Goal: Task Accomplishment & Management: Use online tool/utility

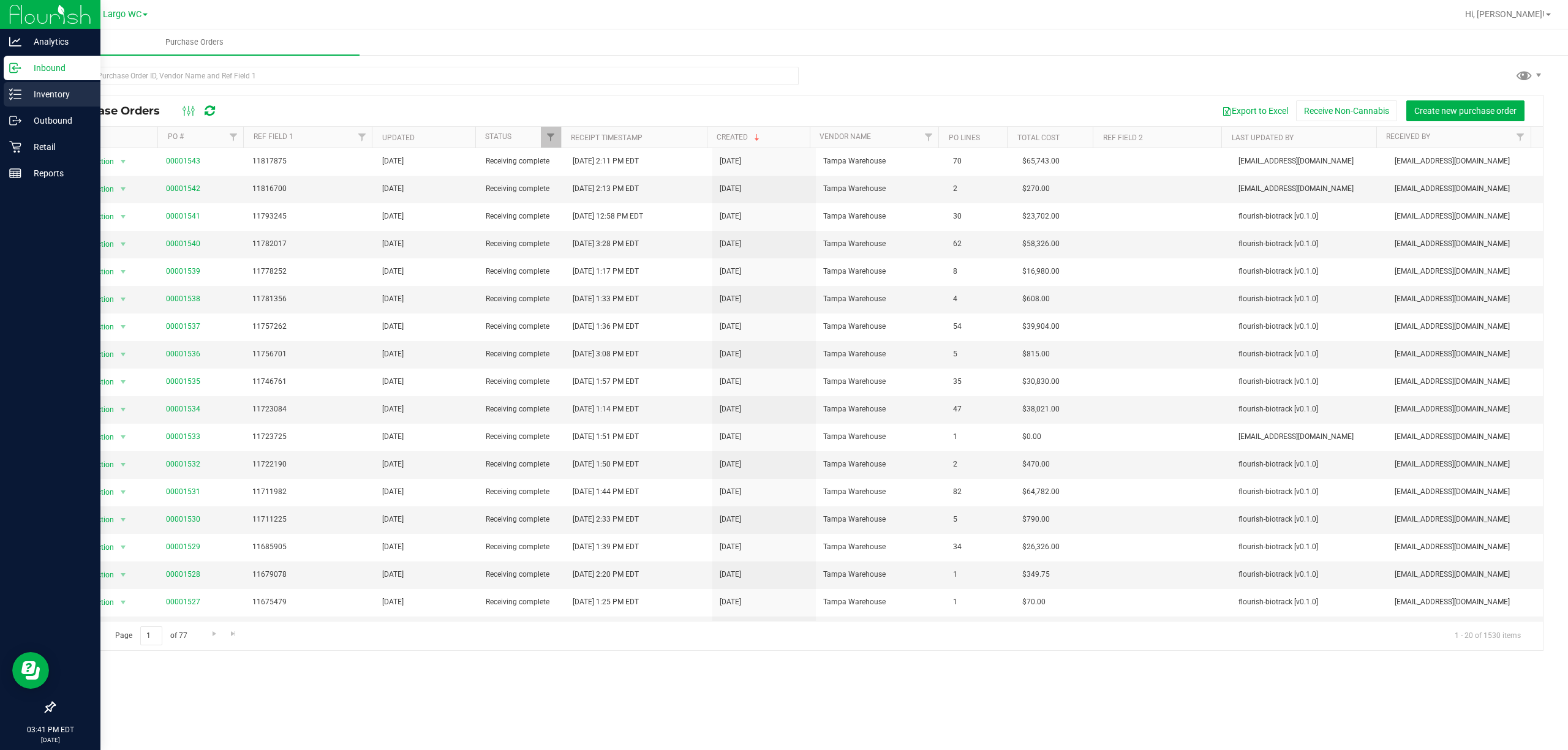
click at [19, 103] on div "Inventory" at bounding box center [52, 94] width 97 height 24
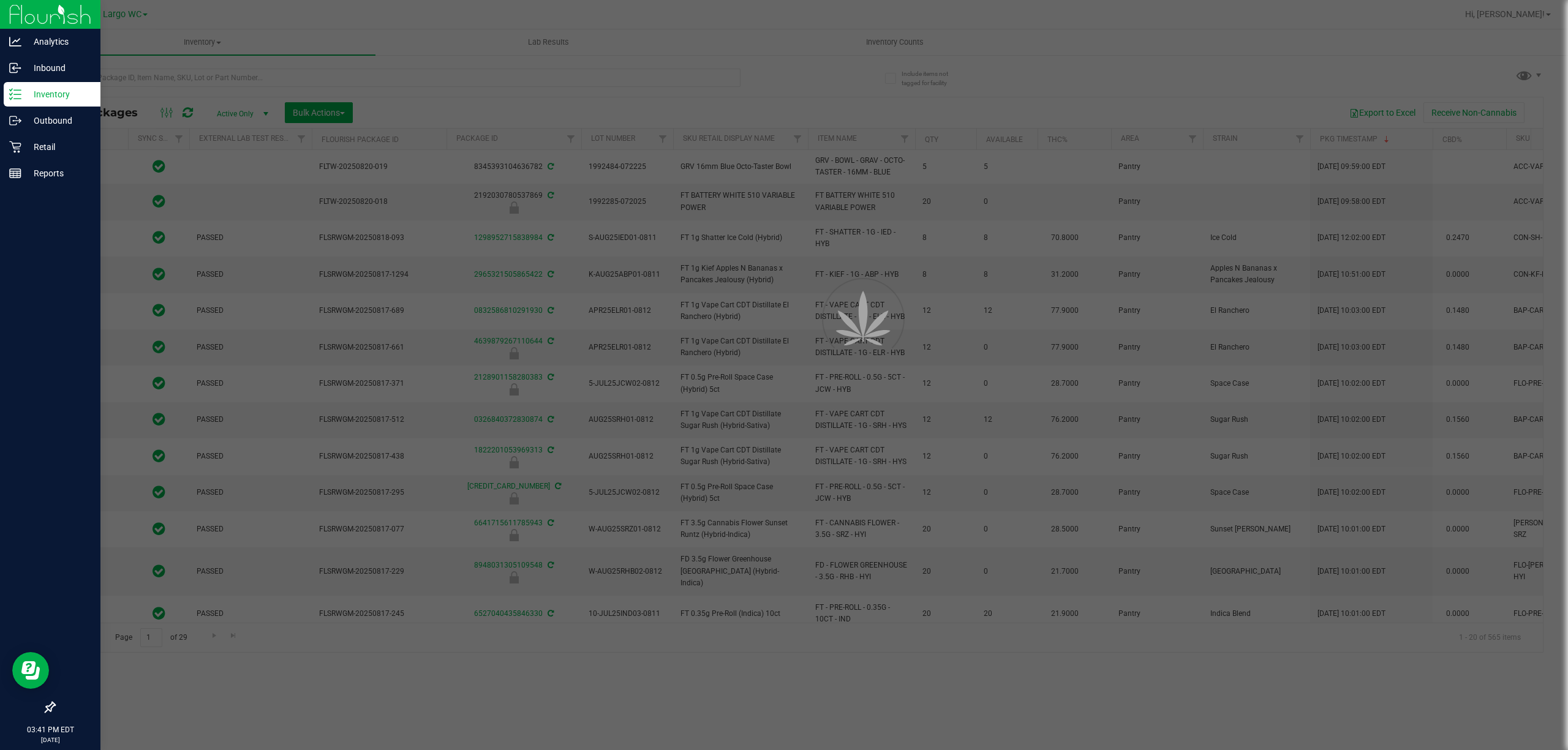
click at [118, 70] on div at bounding box center [784, 375] width 1568 height 750
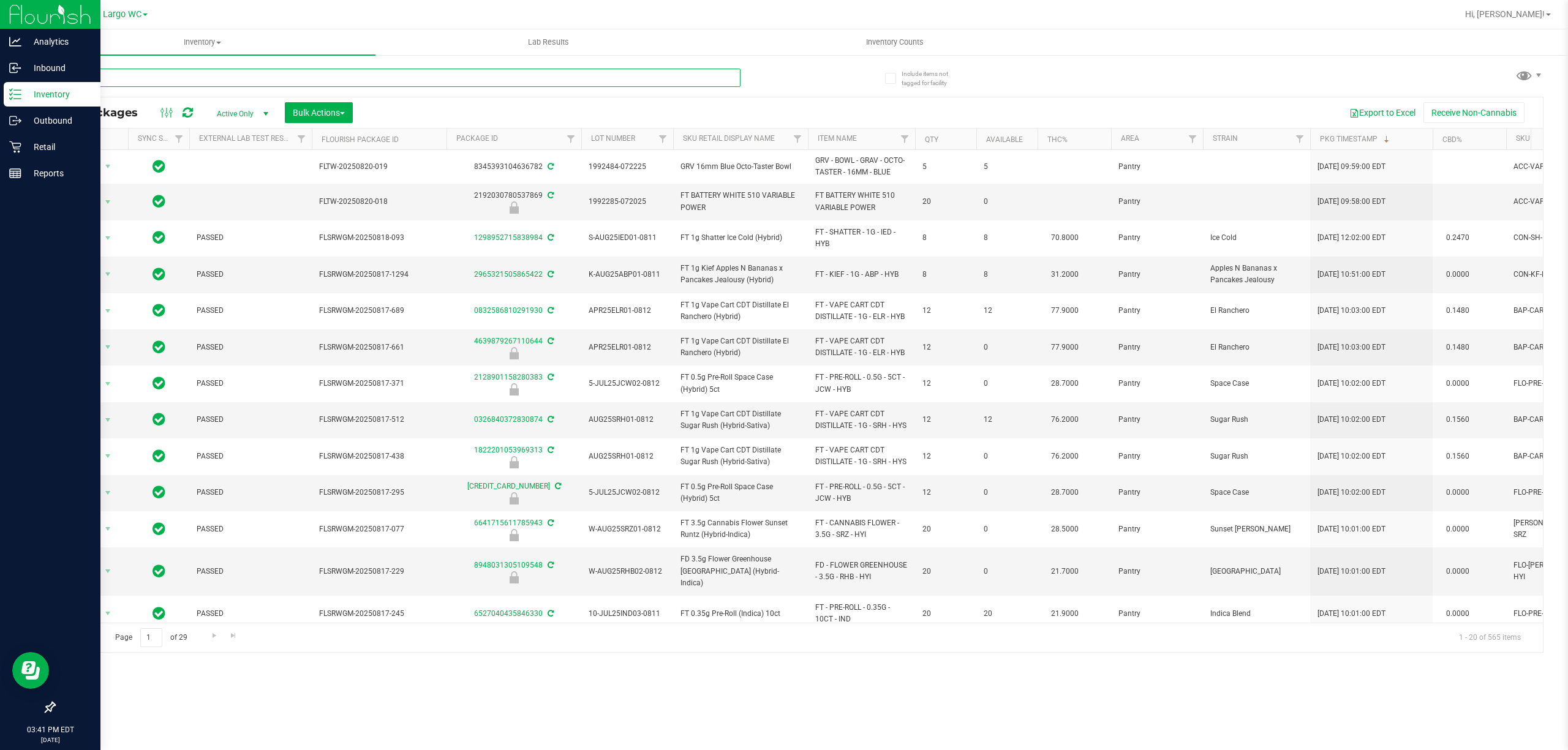
click at [118, 73] on input "text" at bounding box center [397, 77] width 686 height 19
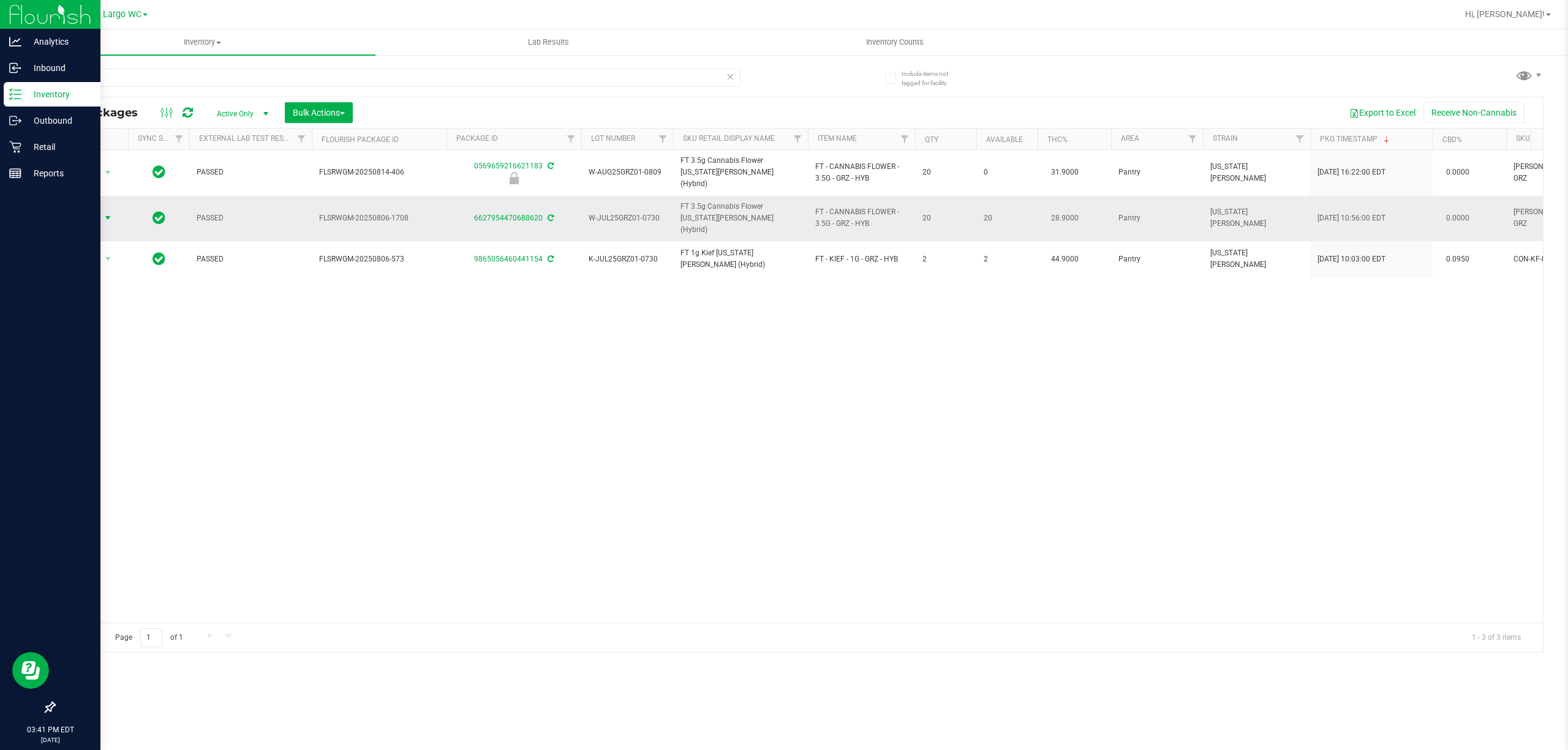
click at [106, 213] on span "select" at bounding box center [108, 218] width 10 height 10
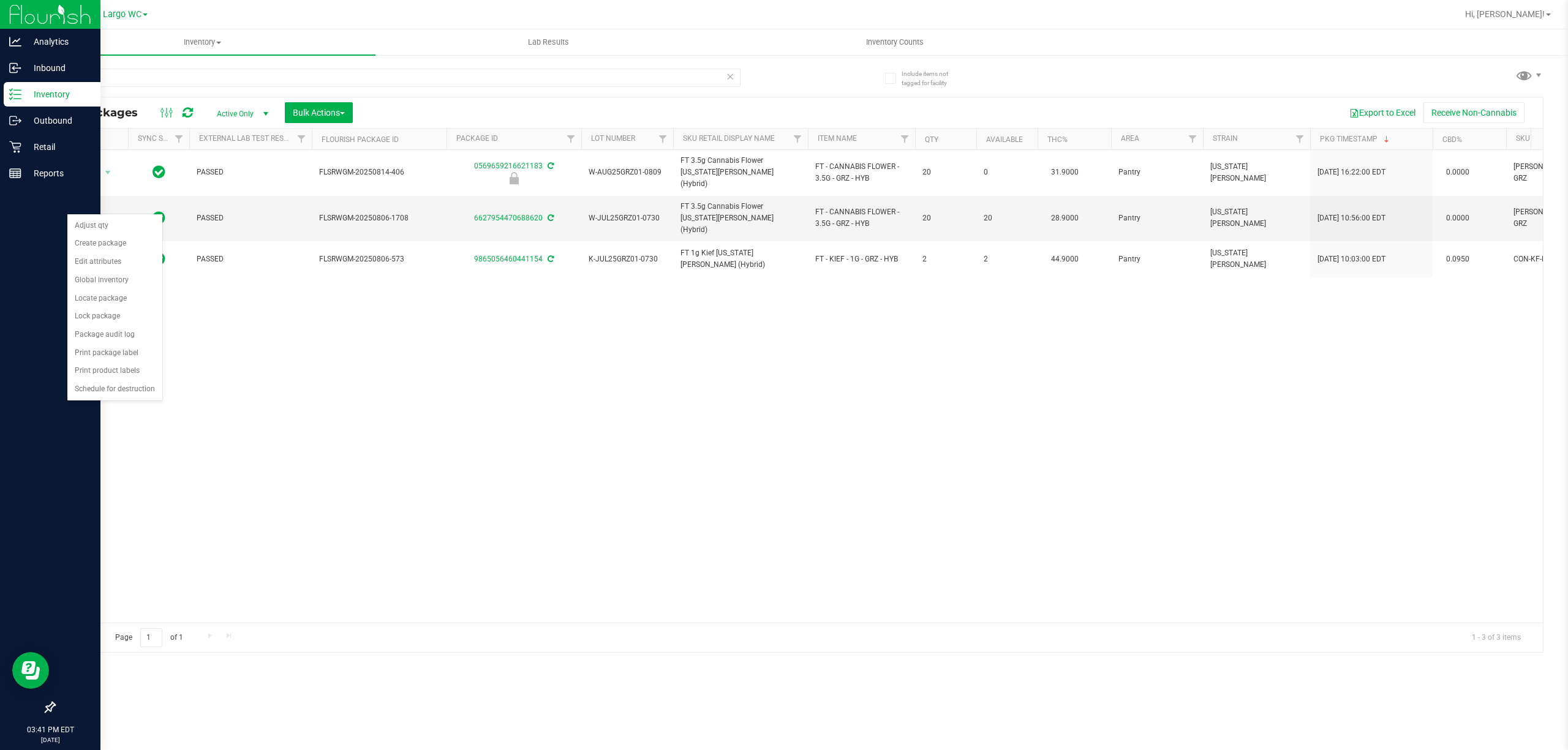
click at [684, 321] on div "Action Action Edit attributes Global inventory Locate package Package audit log…" at bounding box center [799, 386] width 1488 height 473
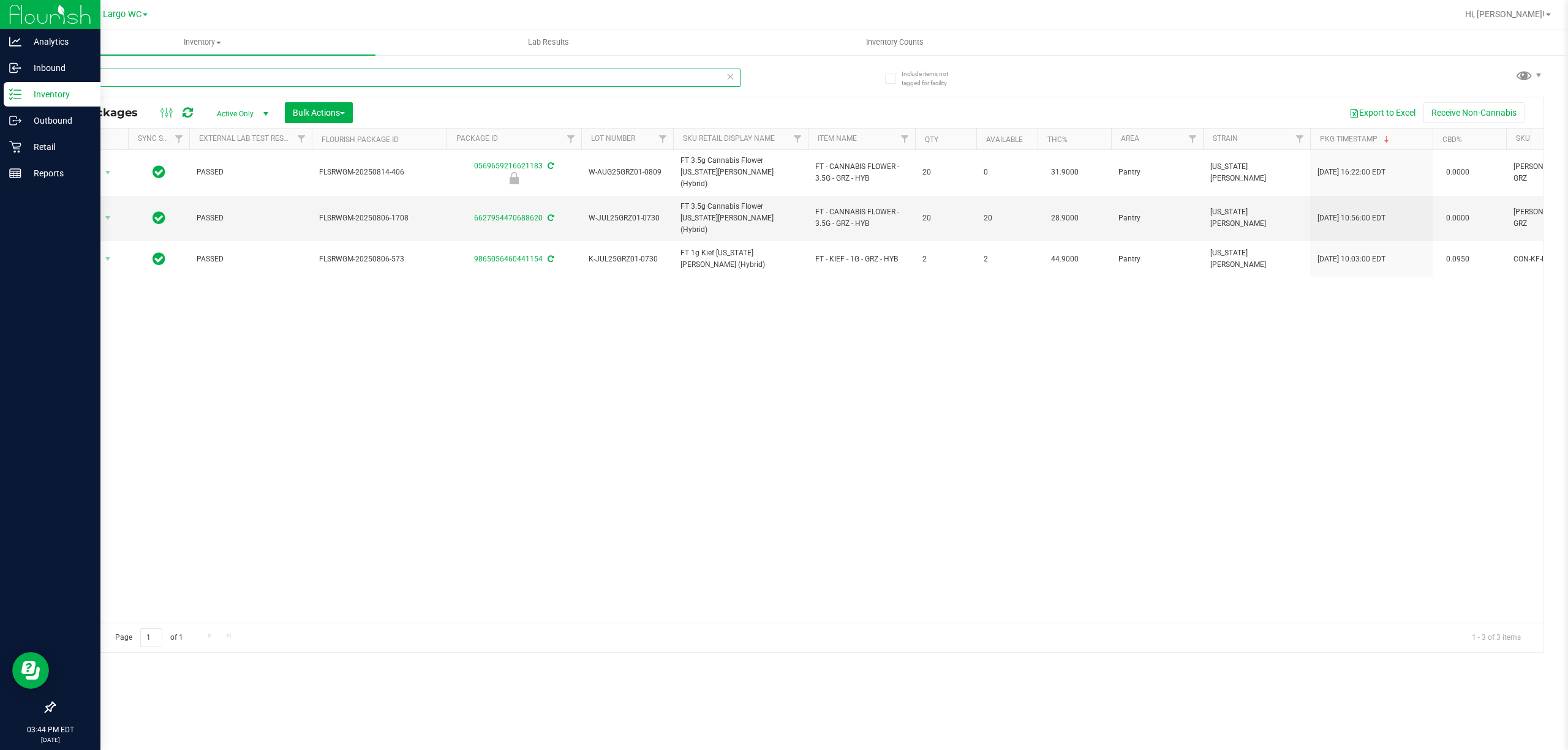
drag, startPoint x: 138, startPoint y: 74, endPoint x: 47, endPoint y: 81, distance: 91.3
click at [47, 81] on div "Include items not tagged for facility grz All Packages Active Only Active Only …" at bounding box center [798, 240] width 1538 height 373
paste input "W-APR25FIC02-0514"
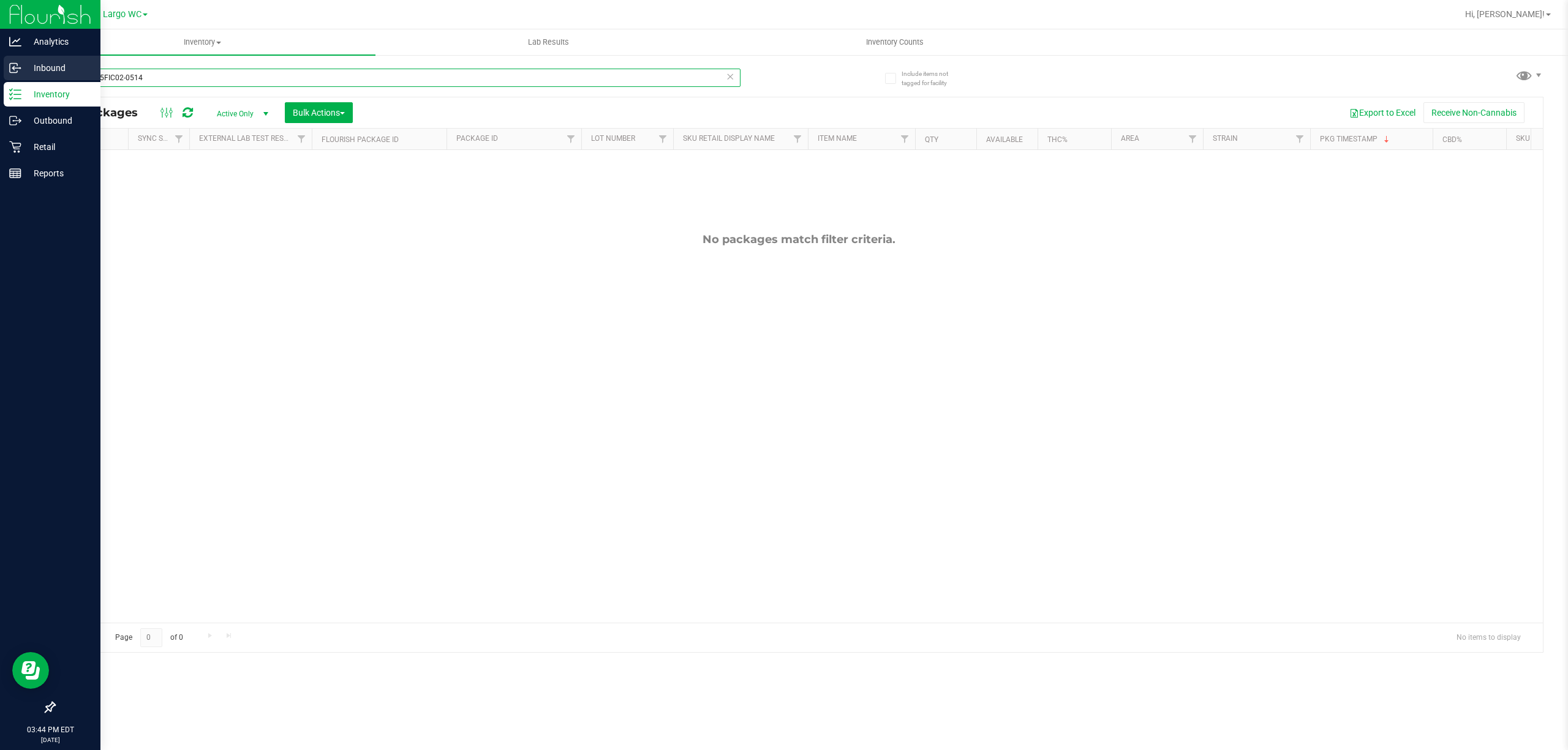
drag, startPoint x: 155, startPoint y: 72, endPoint x: 15, endPoint y: 77, distance: 140.1
click at [15, 77] on div "Analytics Inbound Inventory Outbound Retail Reports 03:44 PM EDT 08/21/2025 08/…" at bounding box center [784, 375] width 1568 height 750
paste input "JUN25PBS02-0616"
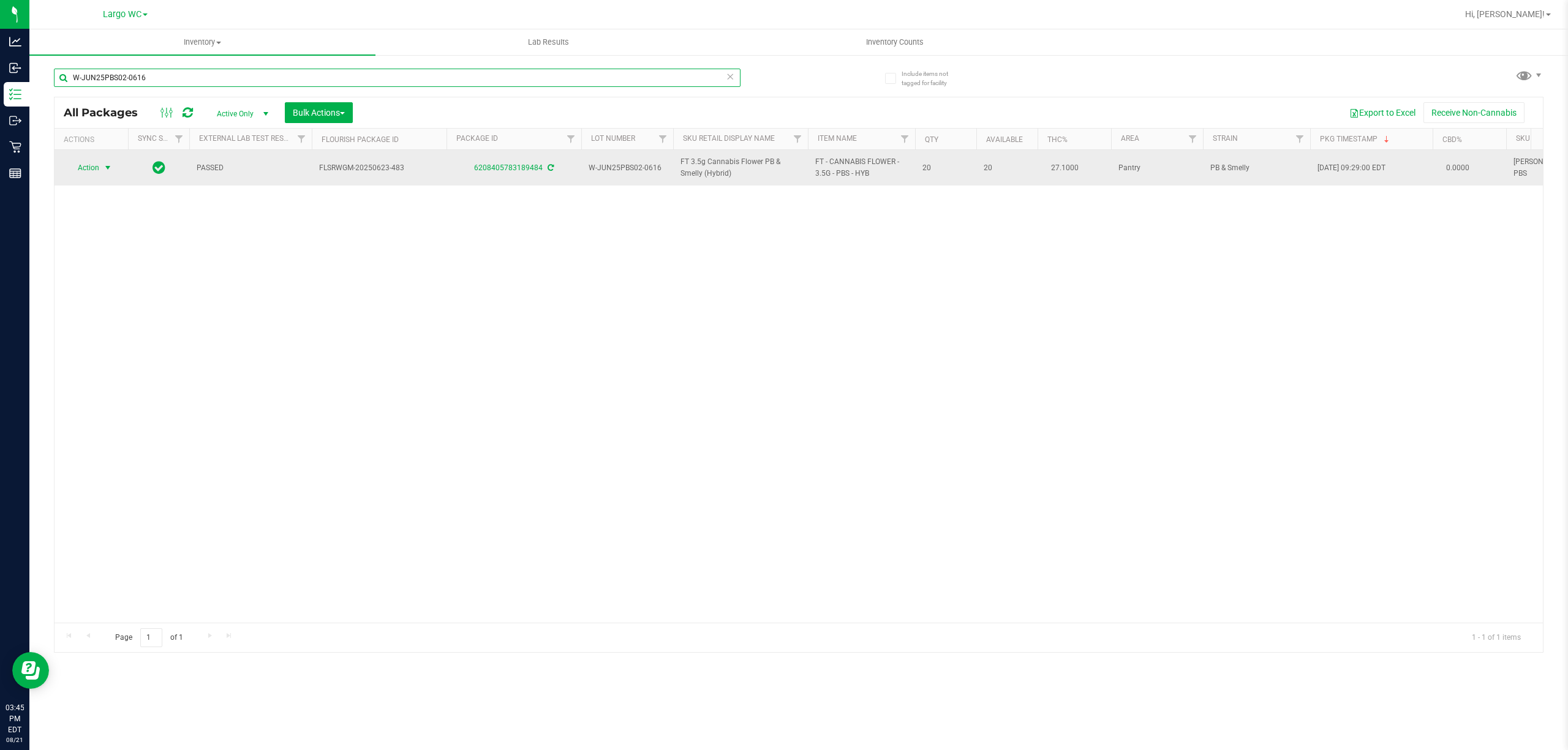
type input "W-JUN25PBS02-0616"
click at [111, 168] on span "select" at bounding box center [108, 168] width 10 height 10
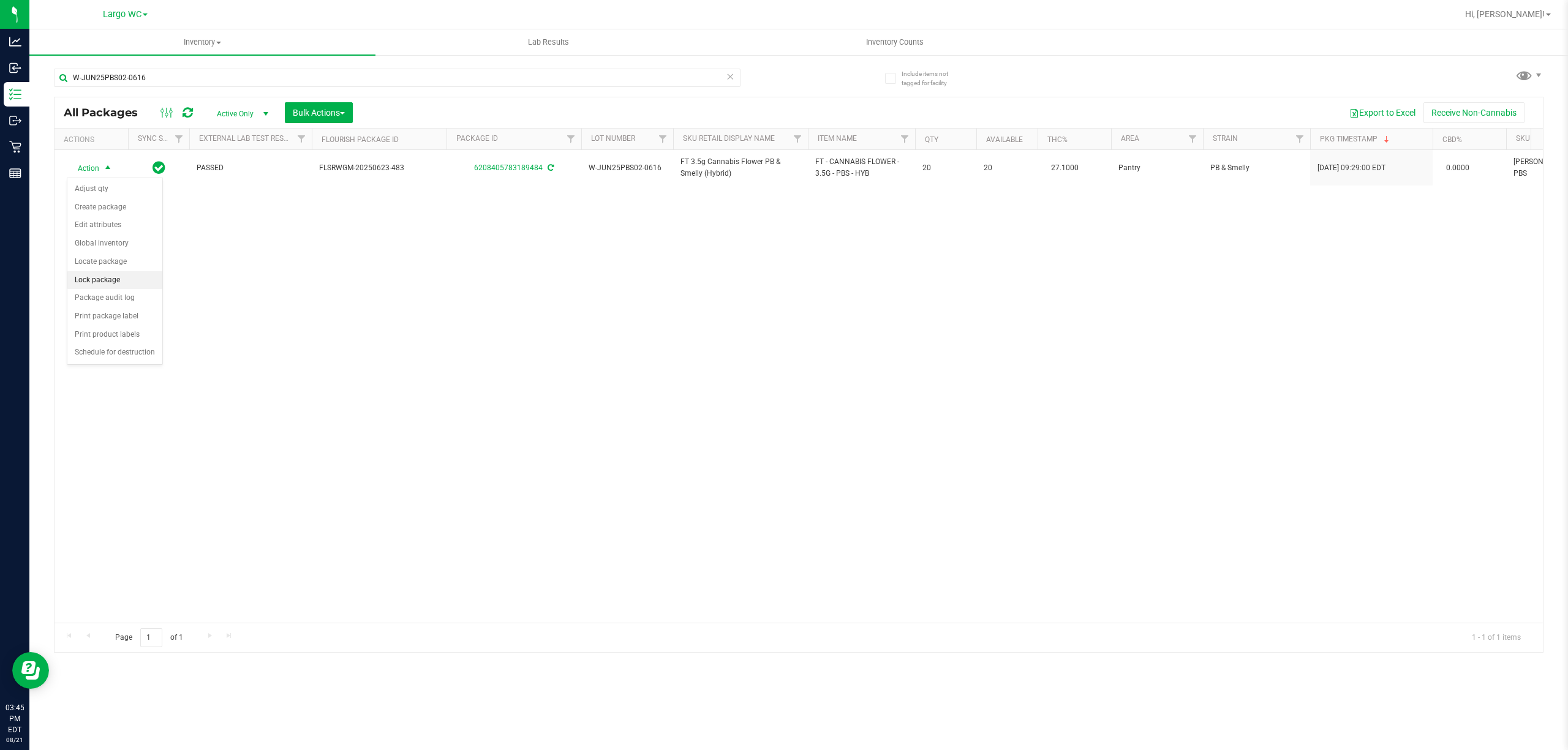
click at [106, 280] on li "Lock package" at bounding box center [115, 280] width 95 height 19
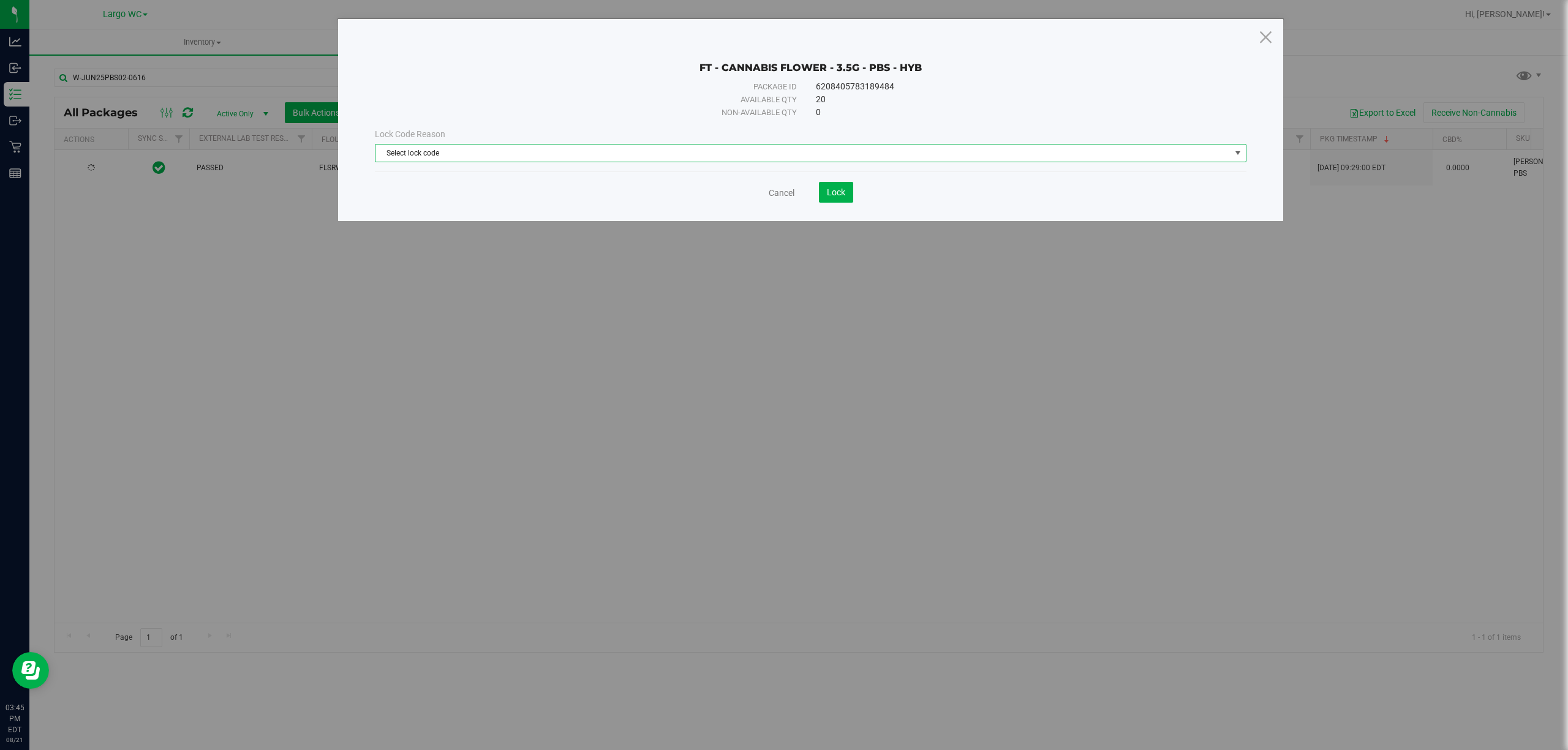
click at [706, 160] on span "Select lock code" at bounding box center [803, 152] width 855 height 17
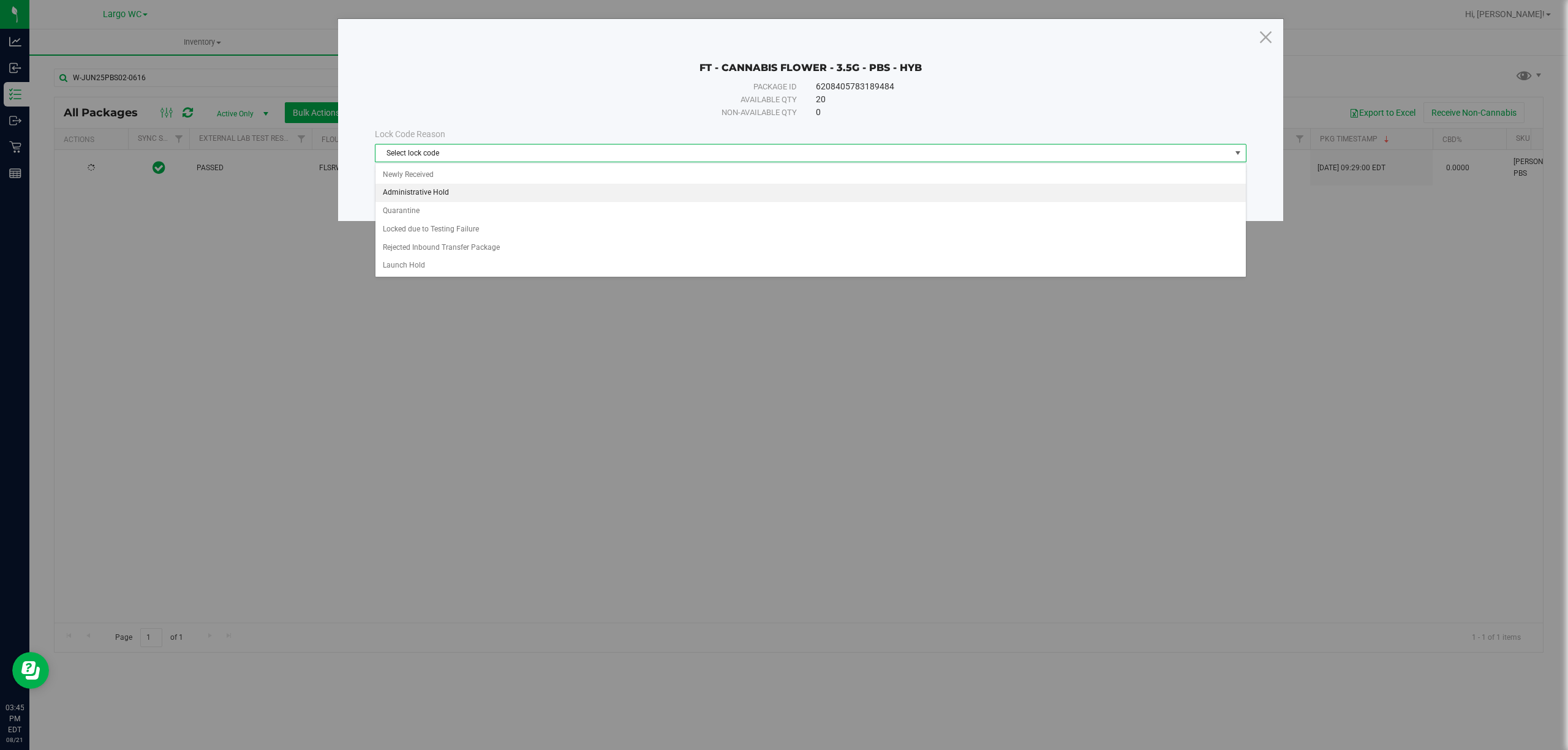
click at [464, 194] on li "Administrative Hold" at bounding box center [810, 193] width 869 height 19
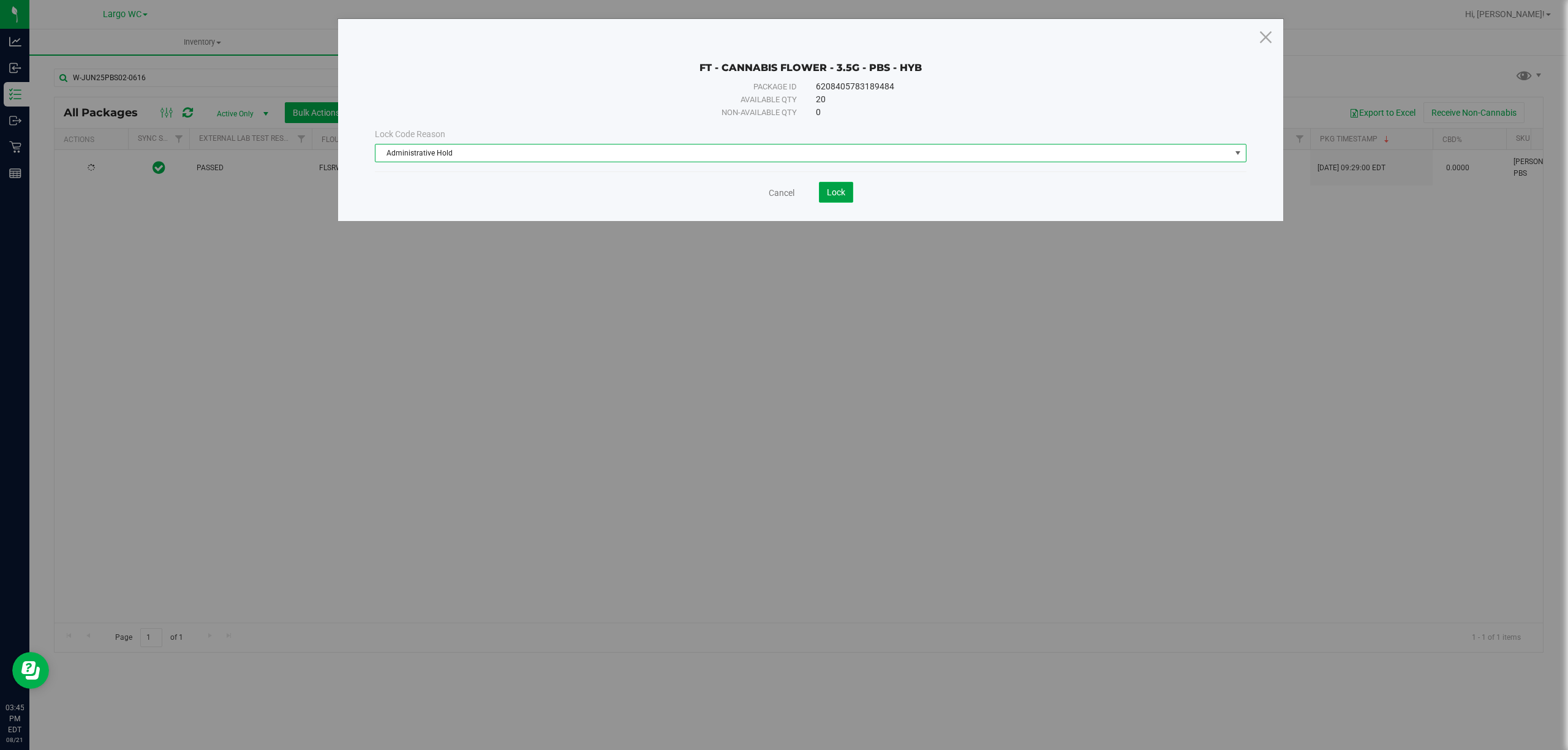
click at [829, 190] on span "Lock" at bounding box center [836, 192] width 19 height 10
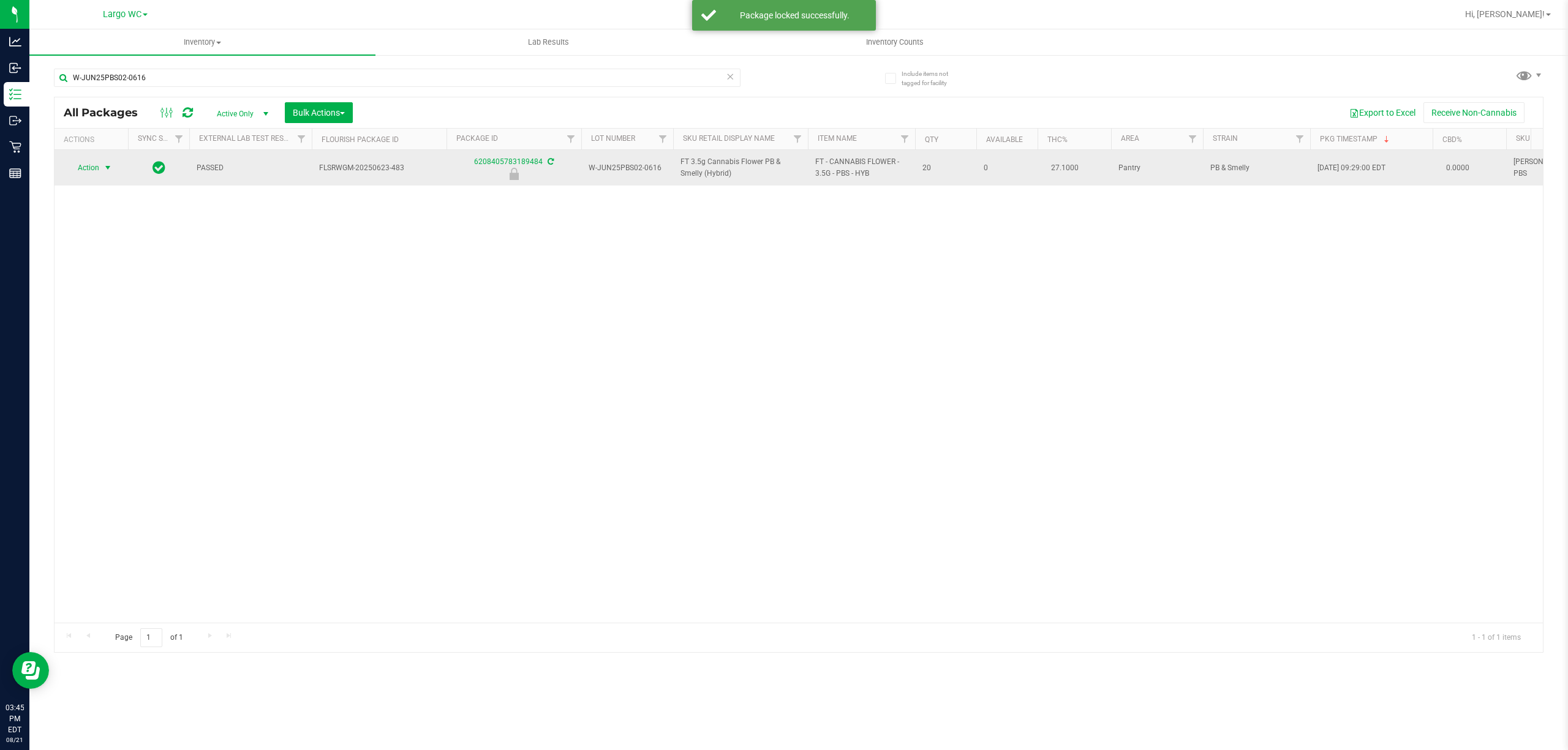
click at [94, 169] on span "Action" at bounding box center [83, 167] width 33 height 17
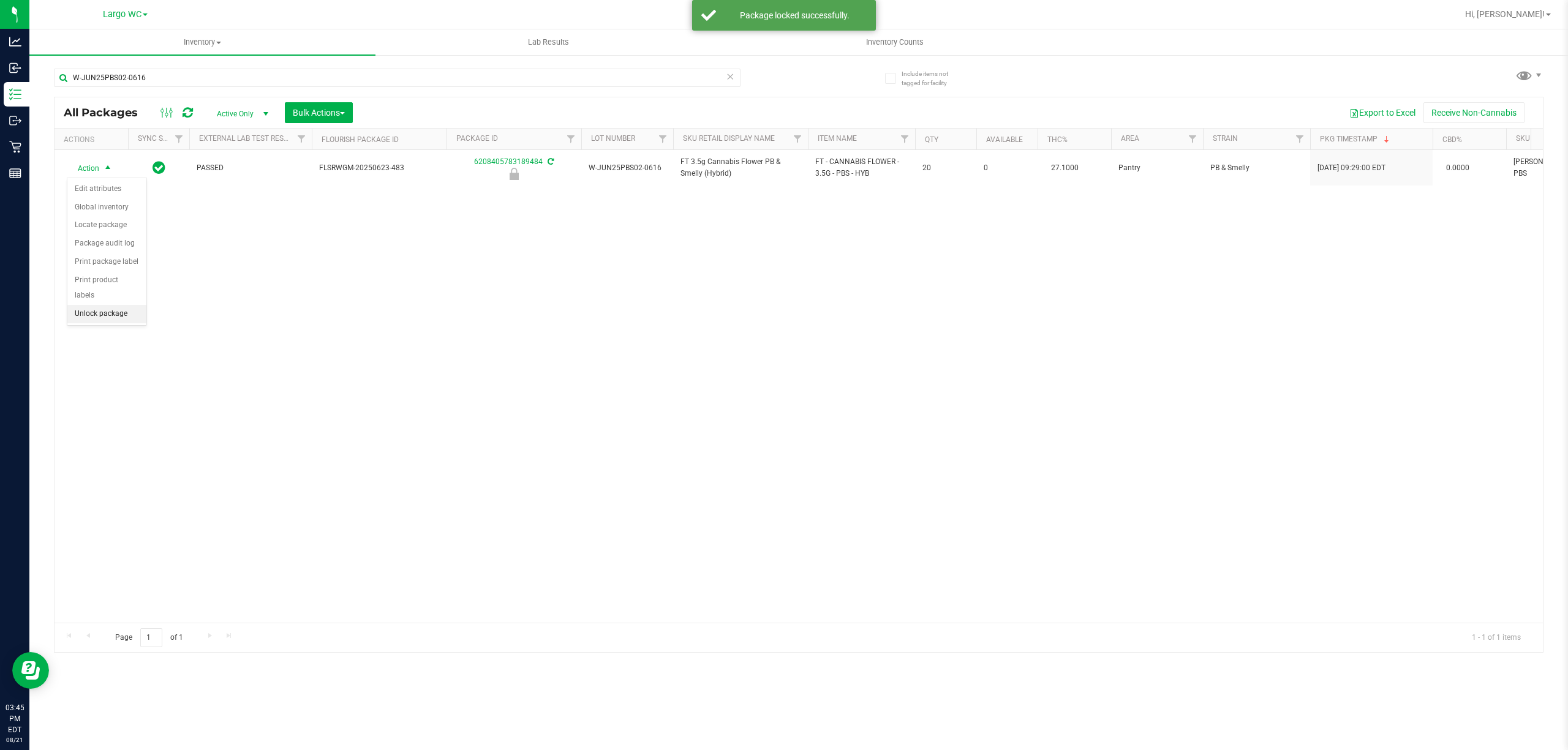
click at [97, 319] on li "Unlock package" at bounding box center [107, 314] width 79 height 19
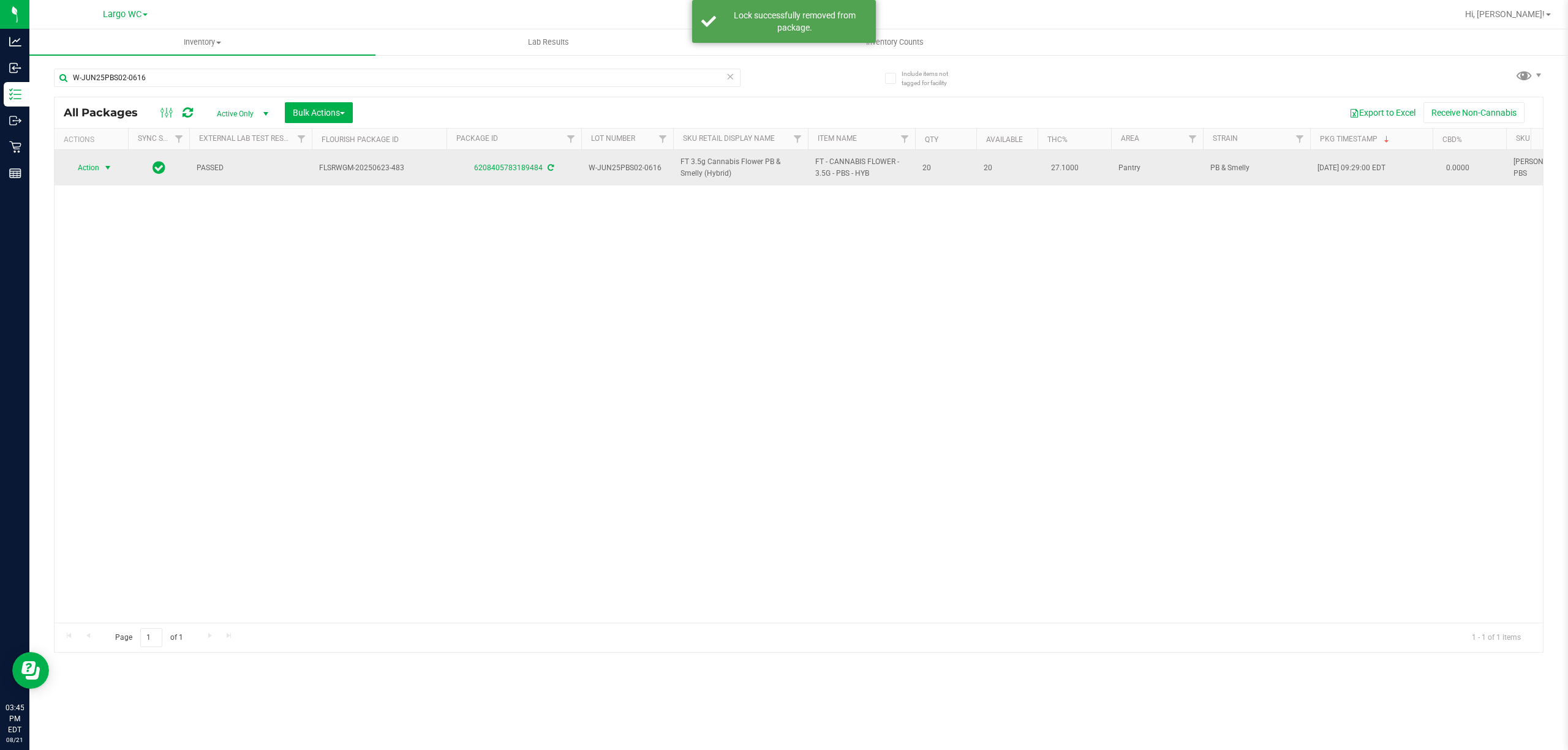
click at [93, 167] on span "Action" at bounding box center [83, 167] width 33 height 17
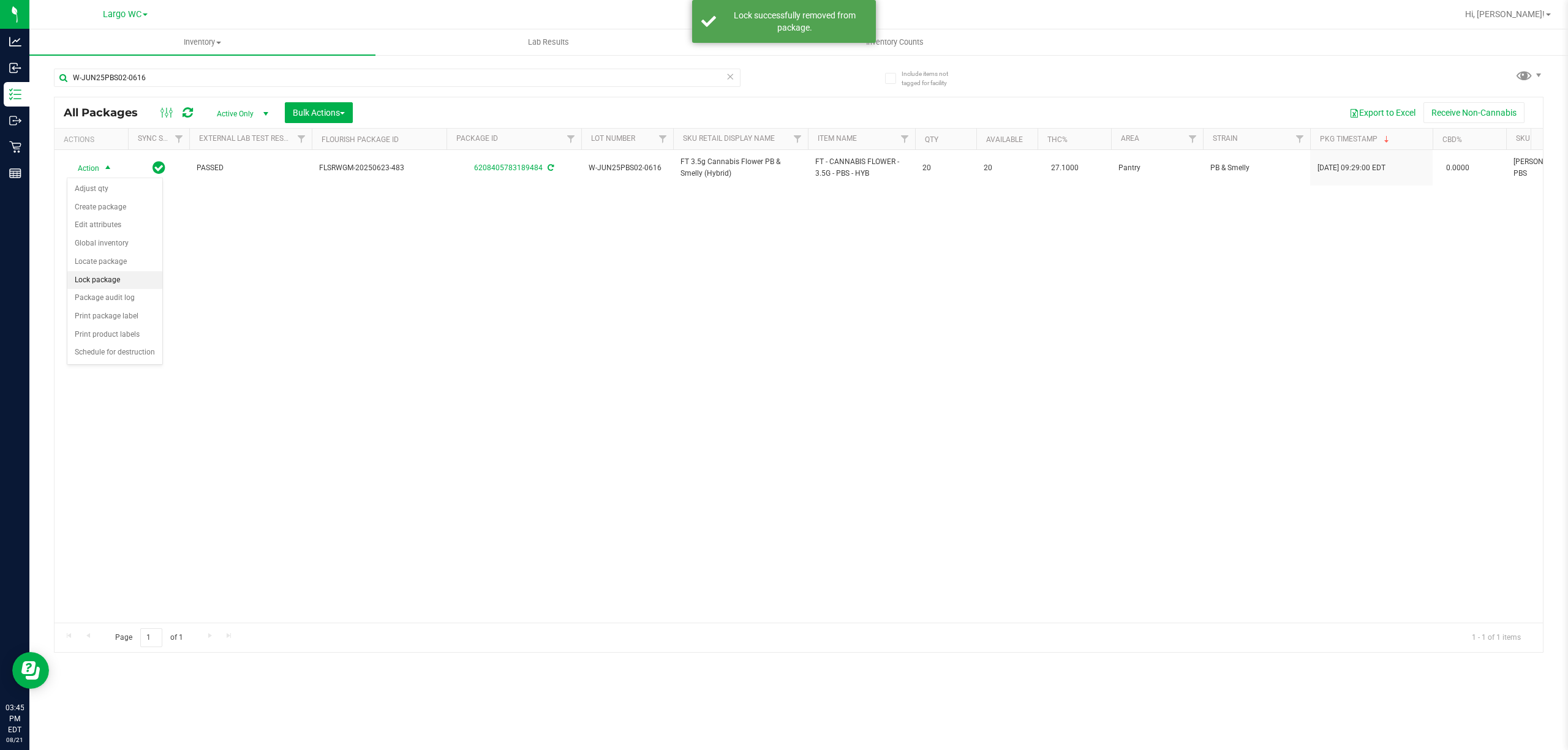
click at [95, 277] on li "Lock package" at bounding box center [115, 280] width 95 height 19
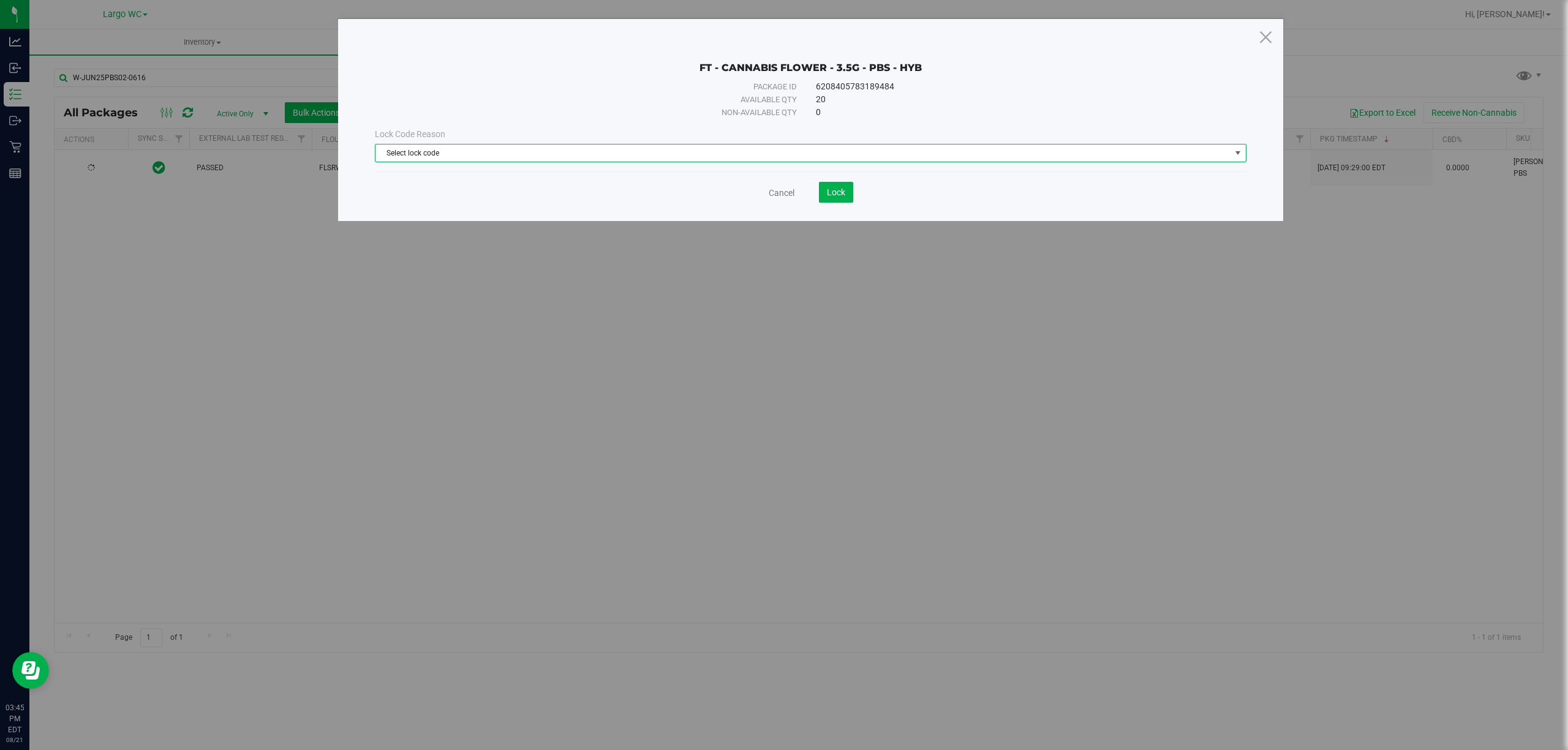
click at [479, 152] on span "Select lock code" at bounding box center [803, 152] width 855 height 17
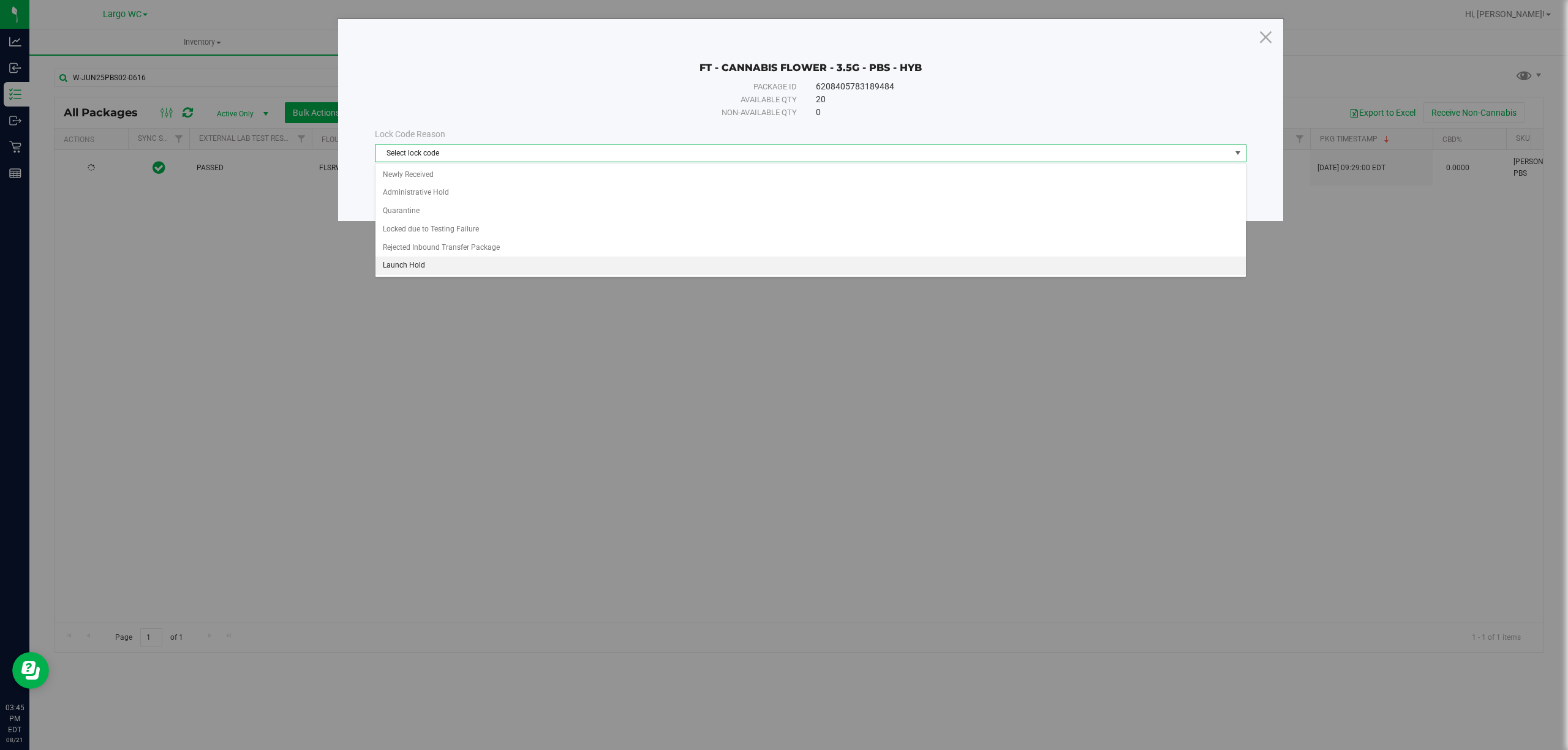
click at [446, 263] on li "Launch Hold" at bounding box center [810, 265] width 869 height 19
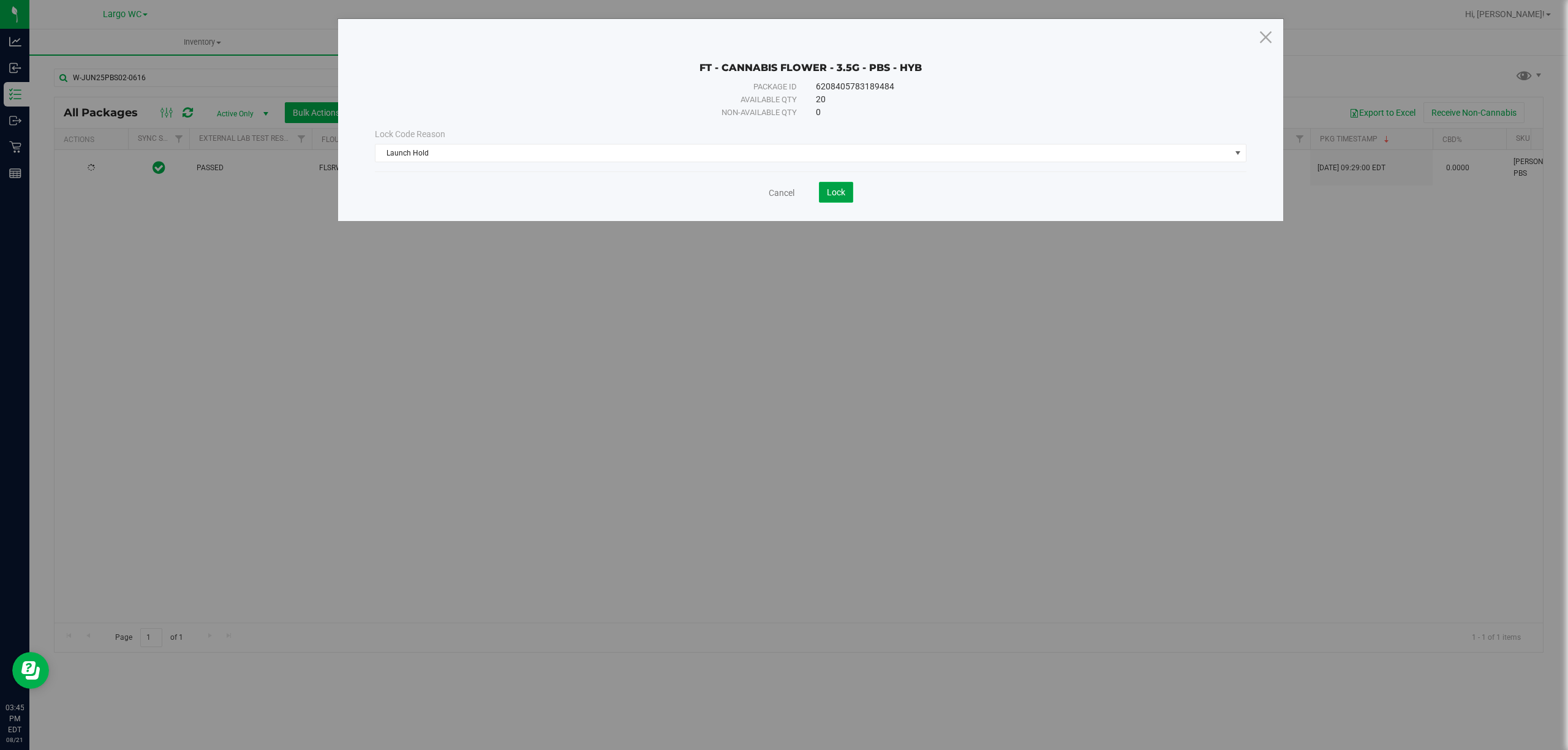
click at [819, 196] on button "Lock" at bounding box center [836, 192] width 35 height 21
